Goal: Task Accomplishment & Management: Manage account settings

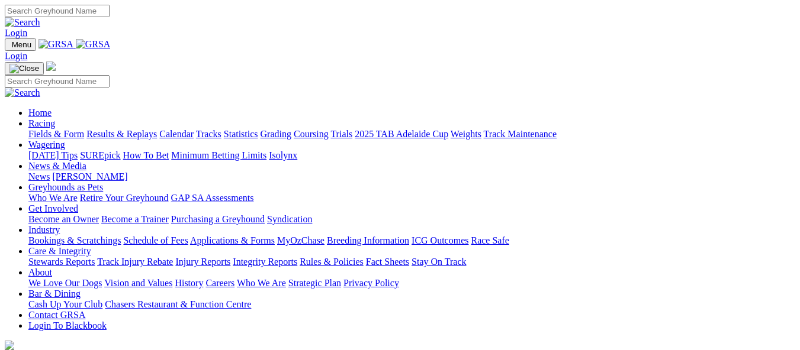
click at [27, 28] on link "Login" at bounding box center [16, 33] width 22 height 10
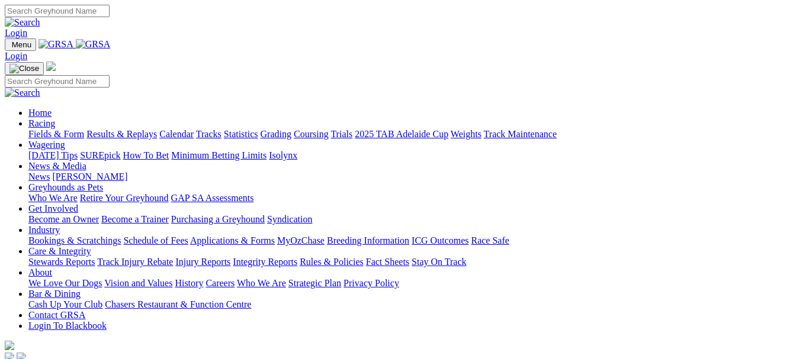
type input "[EMAIL_ADDRESS][DOMAIN_NAME]"
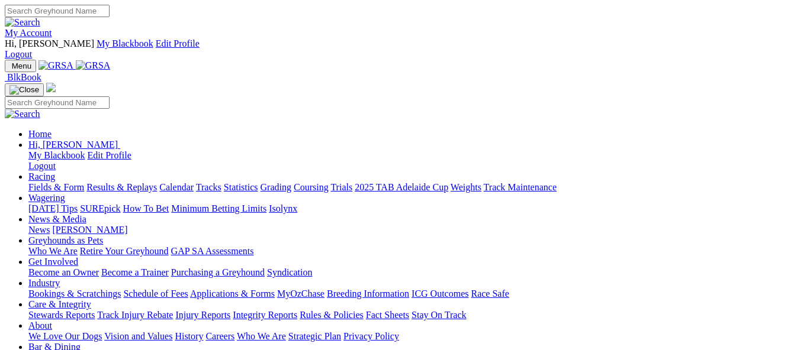
click at [52, 28] on link "My Account" at bounding box center [28, 33] width 47 height 10
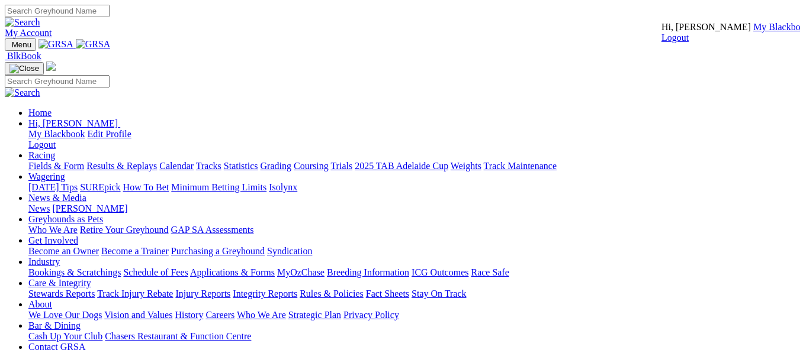
click at [753, 32] on link "My Blackbook" at bounding box center [781, 27] width 57 height 10
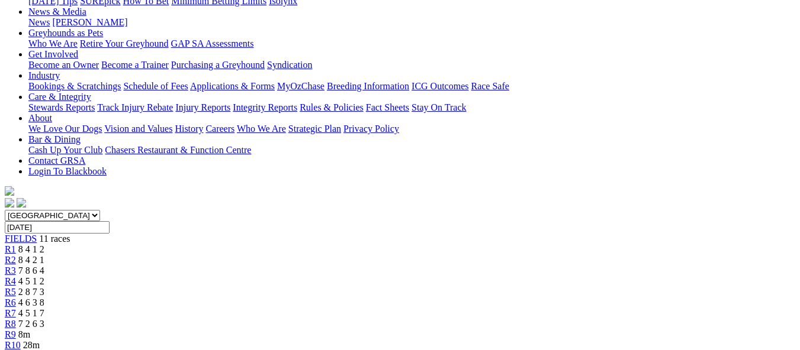
scroll to position [221, 0]
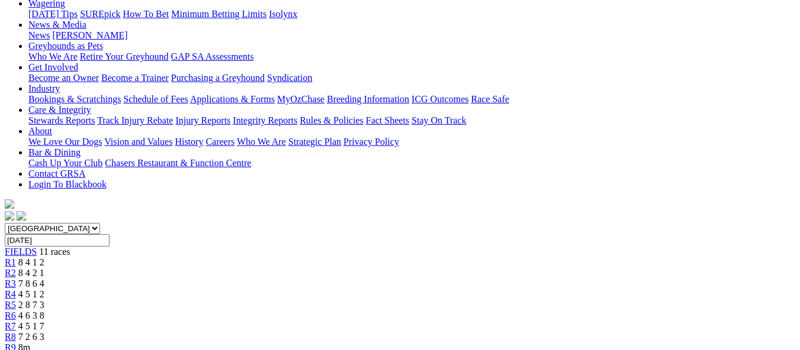
scroll to position [219, 0]
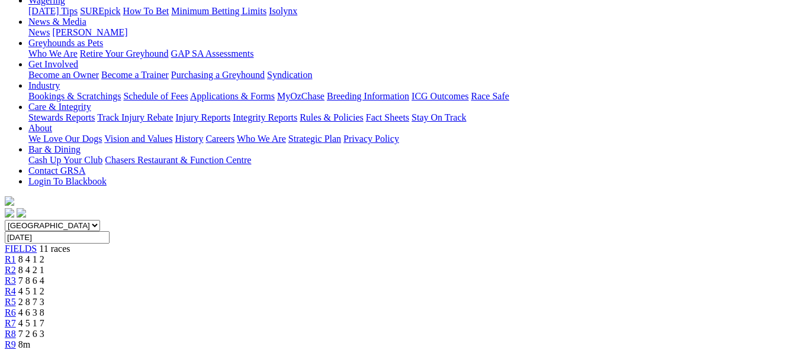
drag, startPoint x: 125, startPoint y: 192, endPoint x: 98, endPoint y: 199, distance: 28.1
drag, startPoint x: 98, startPoint y: 199, endPoint x: 105, endPoint y: 198, distance: 6.6
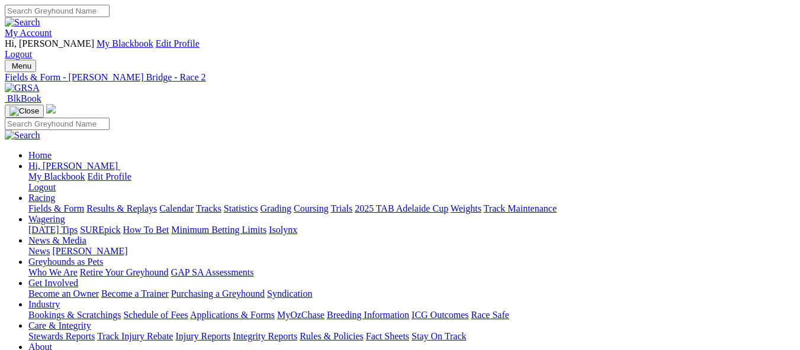
click at [52, 28] on link "My Account" at bounding box center [28, 33] width 47 height 10
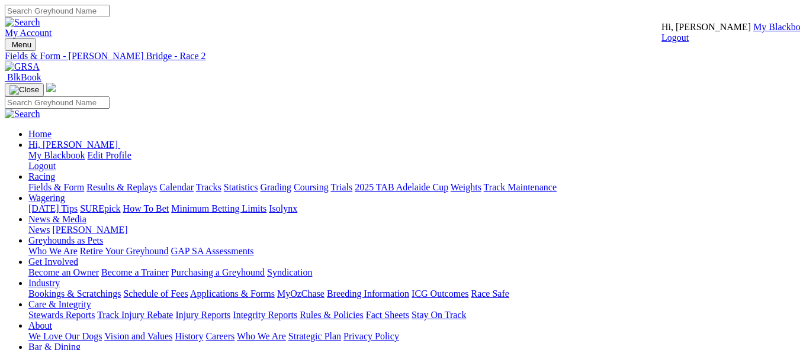
click at [753, 32] on link "My Blackbook" at bounding box center [781, 27] width 57 height 10
